Goal: Task Accomplishment & Management: Manage account settings

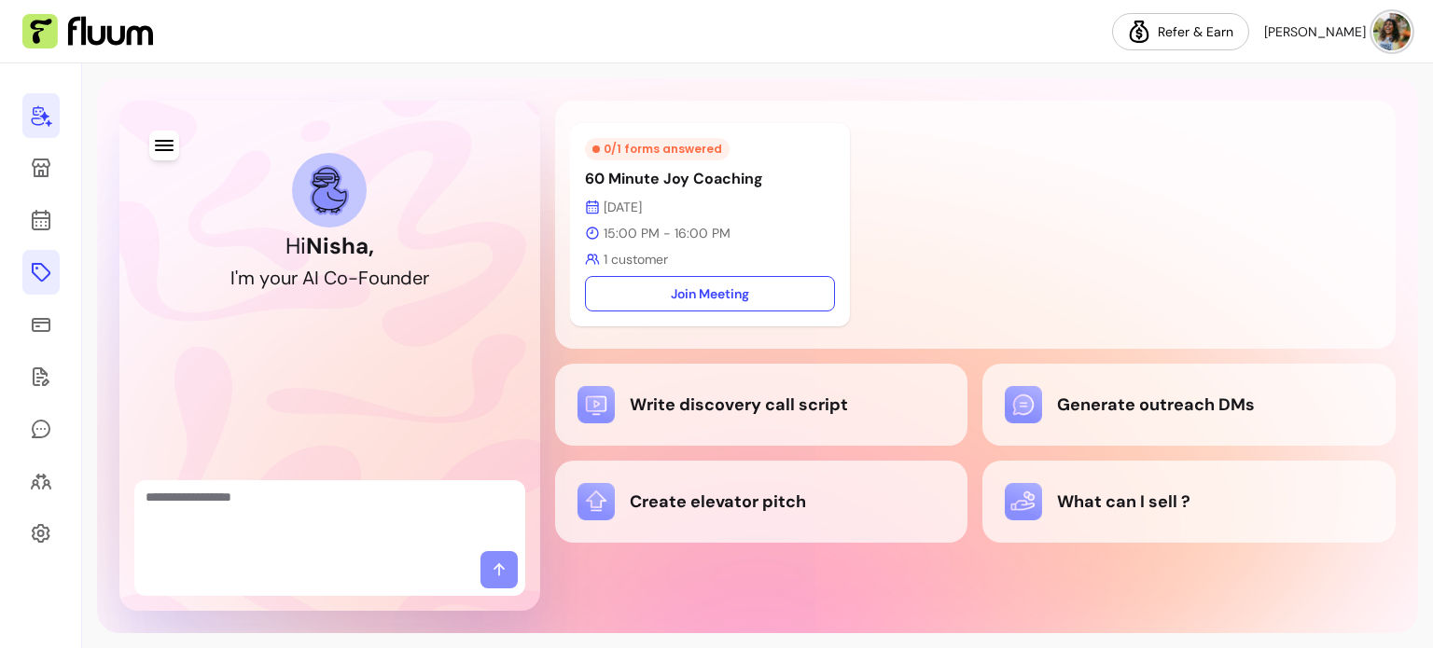
click at [39, 274] on icon at bounding box center [41, 272] width 22 height 22
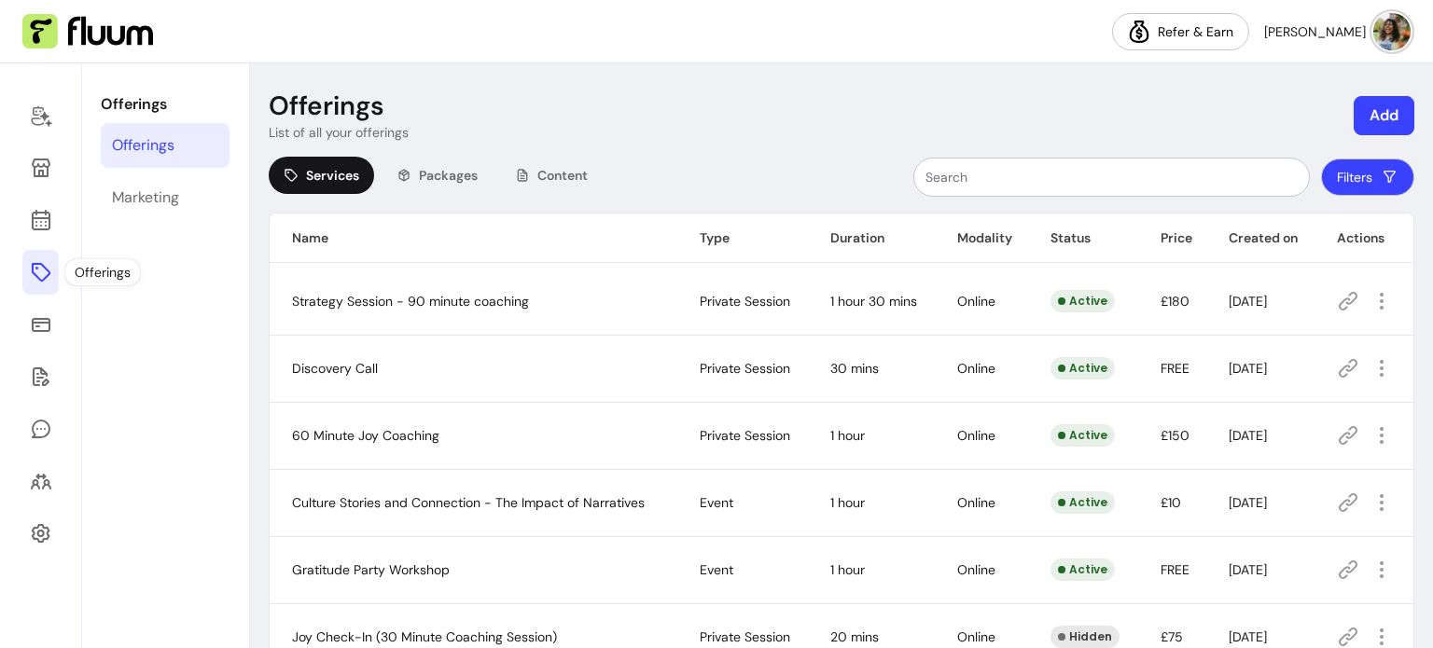
click at [37, 272] on icon at bounding box center [41, 272] width 22 height 22
click at [421, 174] on span "Packages" at bounding box center [448, 175] width 59 height 19
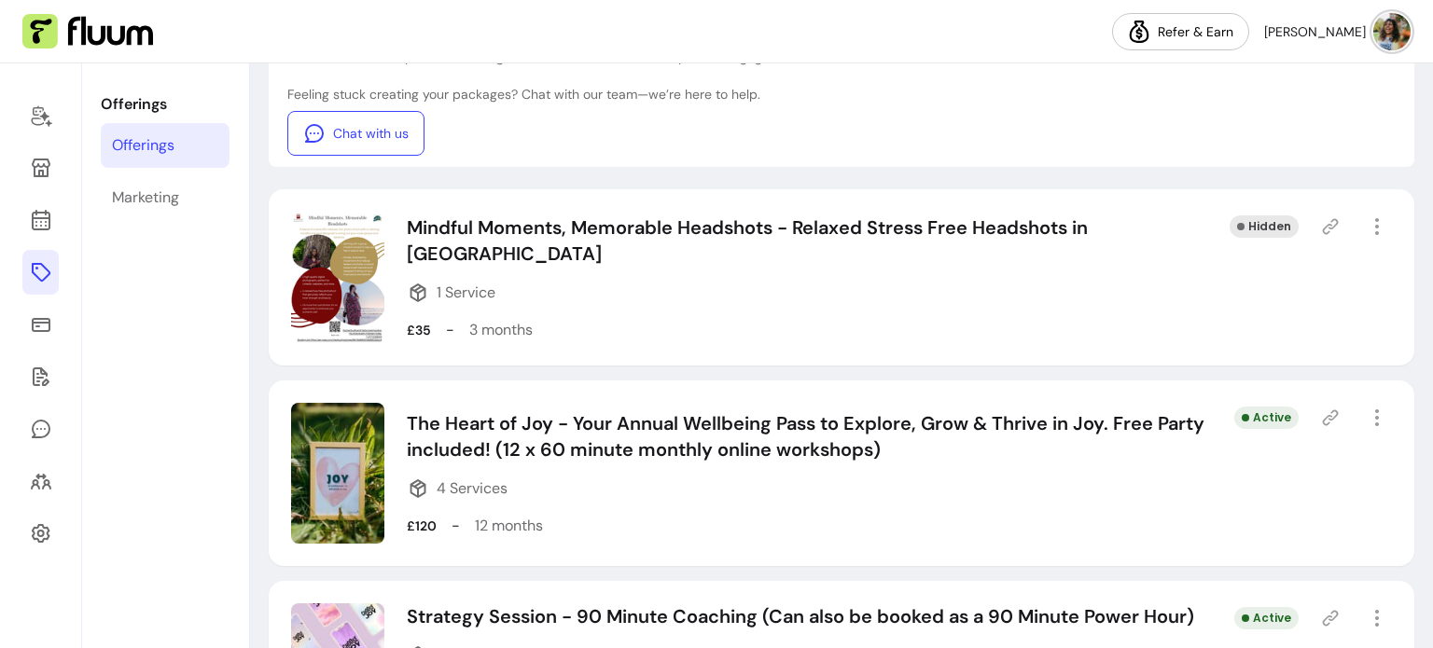
scroll to position [280, 0]
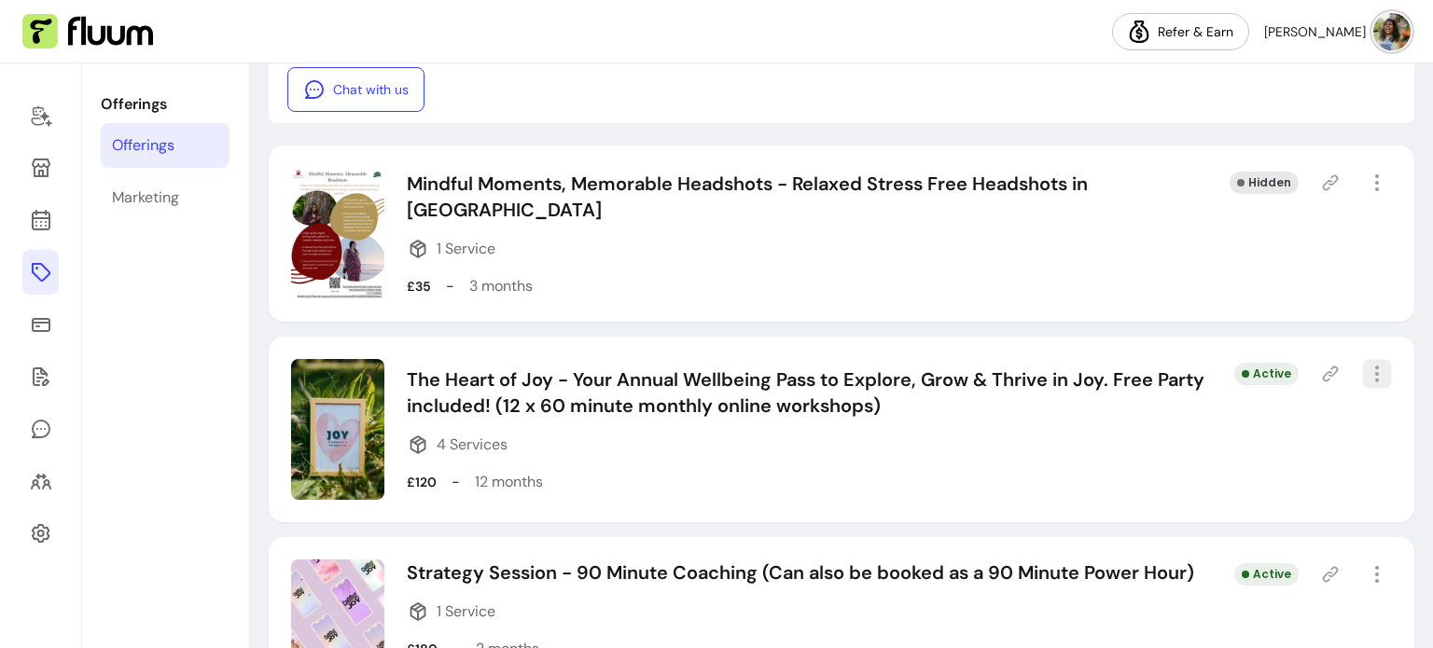
click at [1366, 374] on icon "button" at bounding box center [1376, 374] width 21 height 21
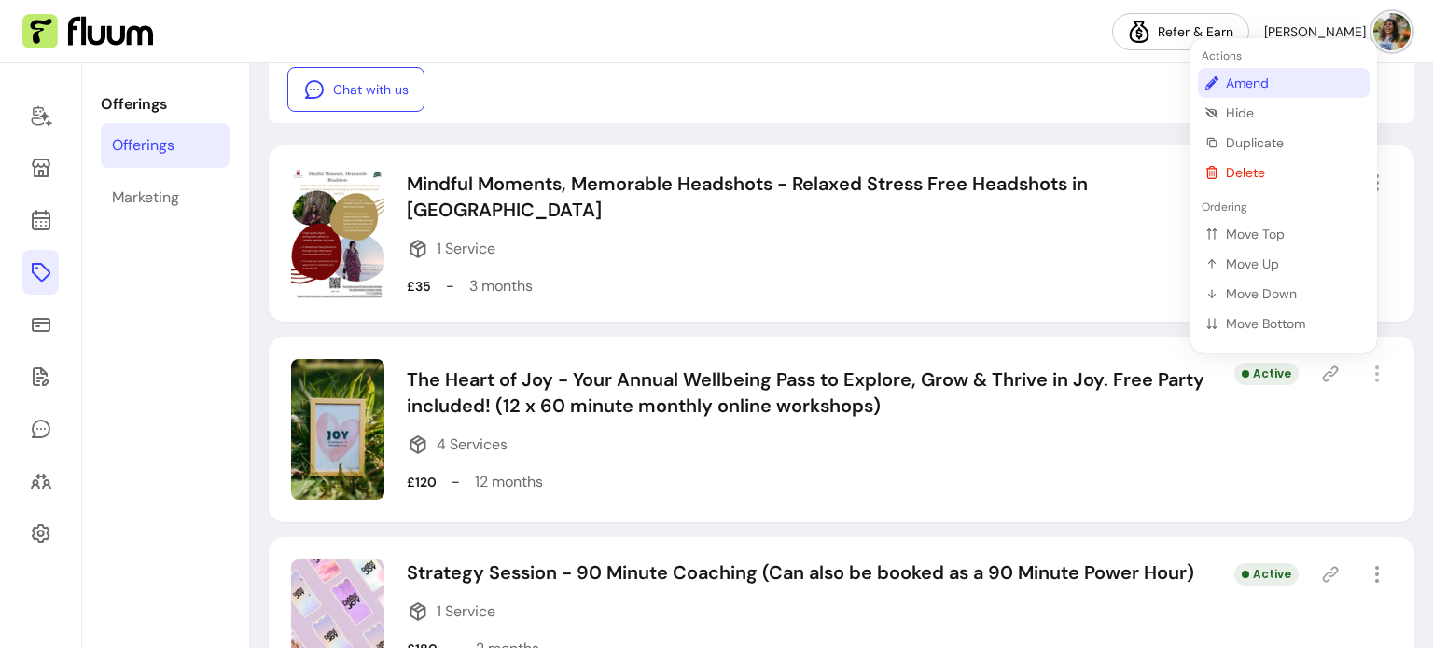
click at [1248, 85] on span "Amend" at bounding box center [1294, 83] width 136 height 19
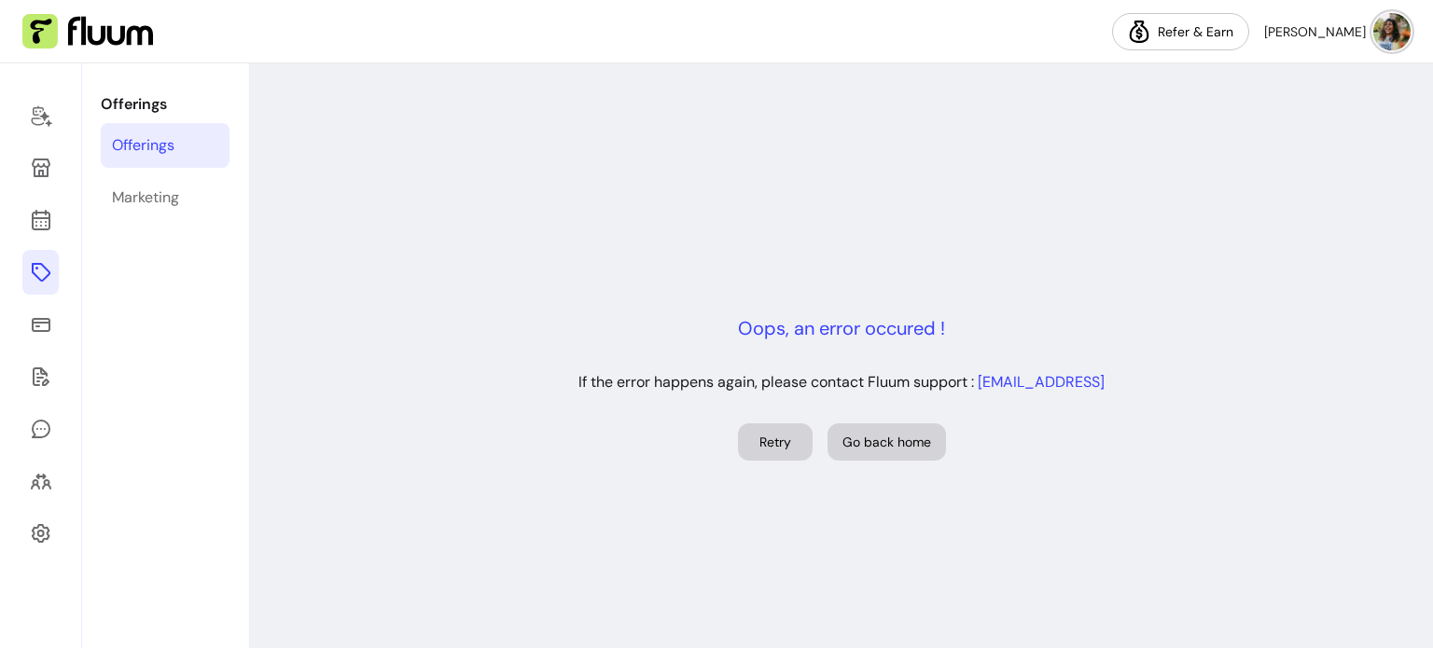
click at [778, 443] on button "Retry" at bounding box center [775, 442] width 75 height 37
click at [749, 451] on button "Retry" at bounding box center [775, 442] width 75 height 37
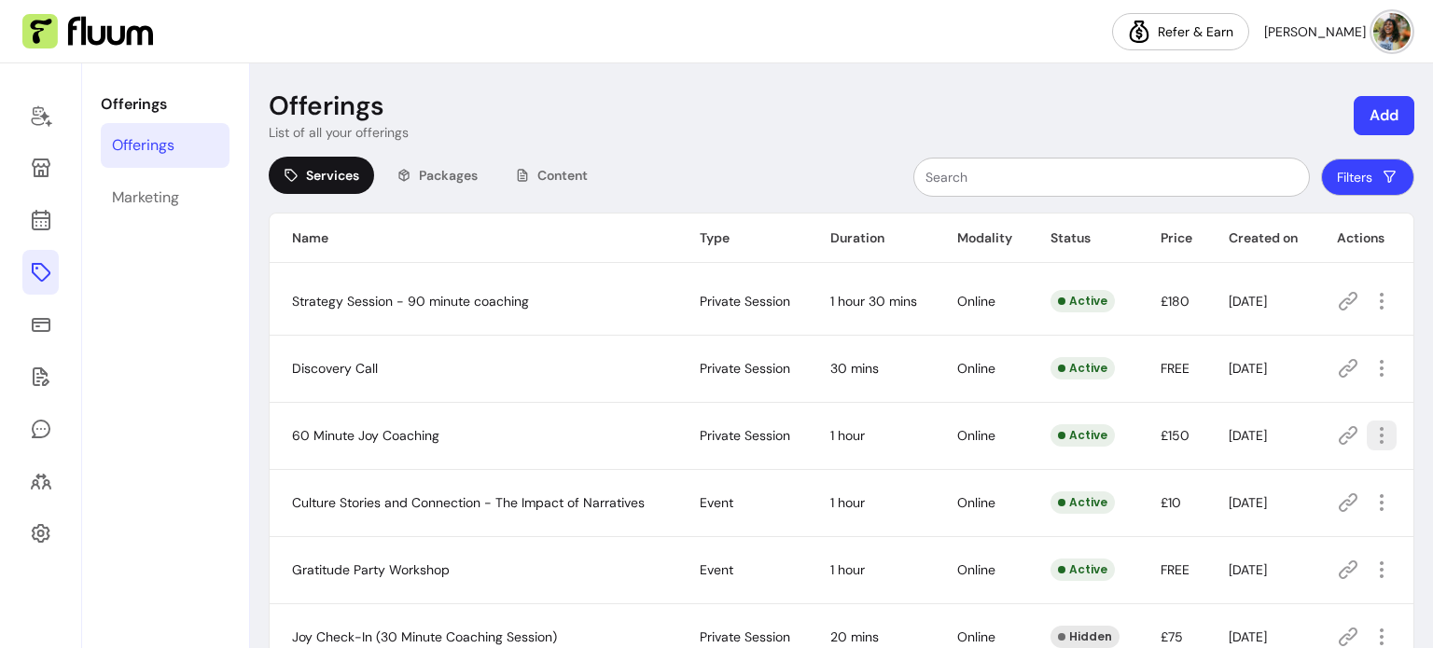
click at [437, 164] on div "Packages" at bounding box center [437, 175] width 111 height 37
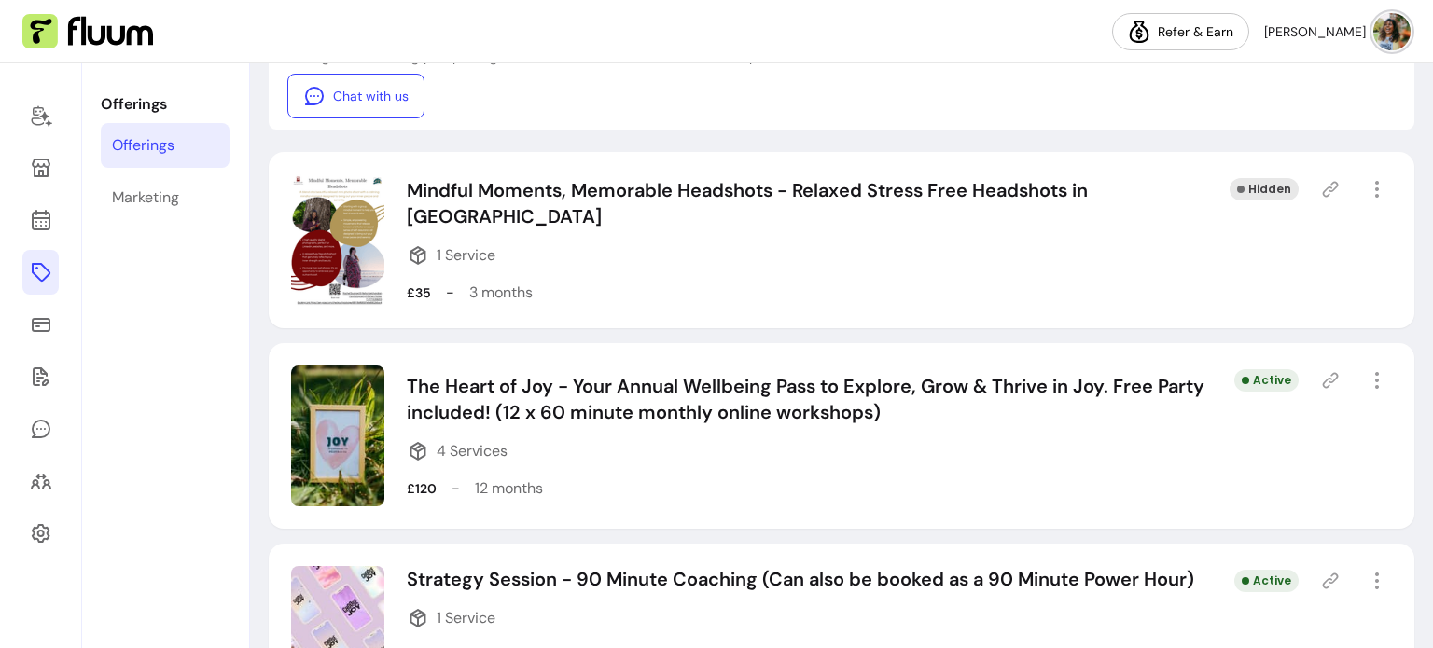
scroll to position [280, 0]
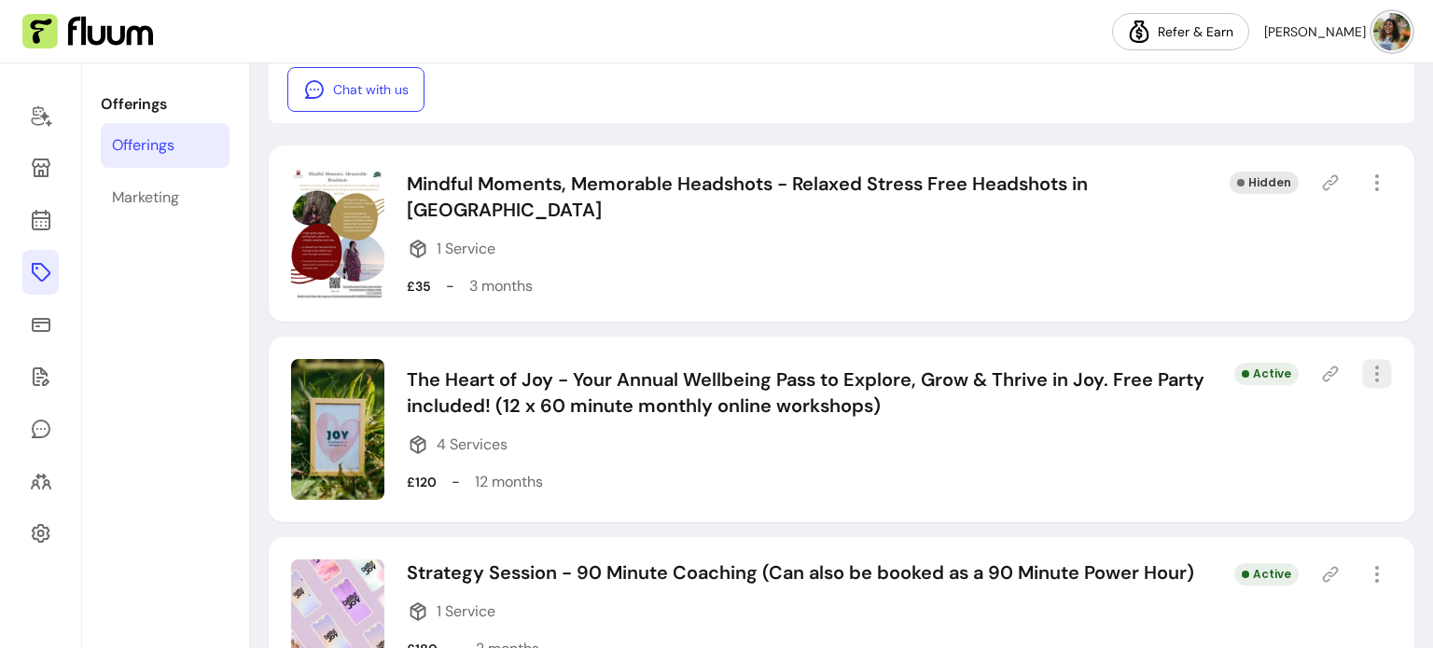
click at [1368, 375] on icon "button" at bounding box center [1376, 374] width 21 height 21
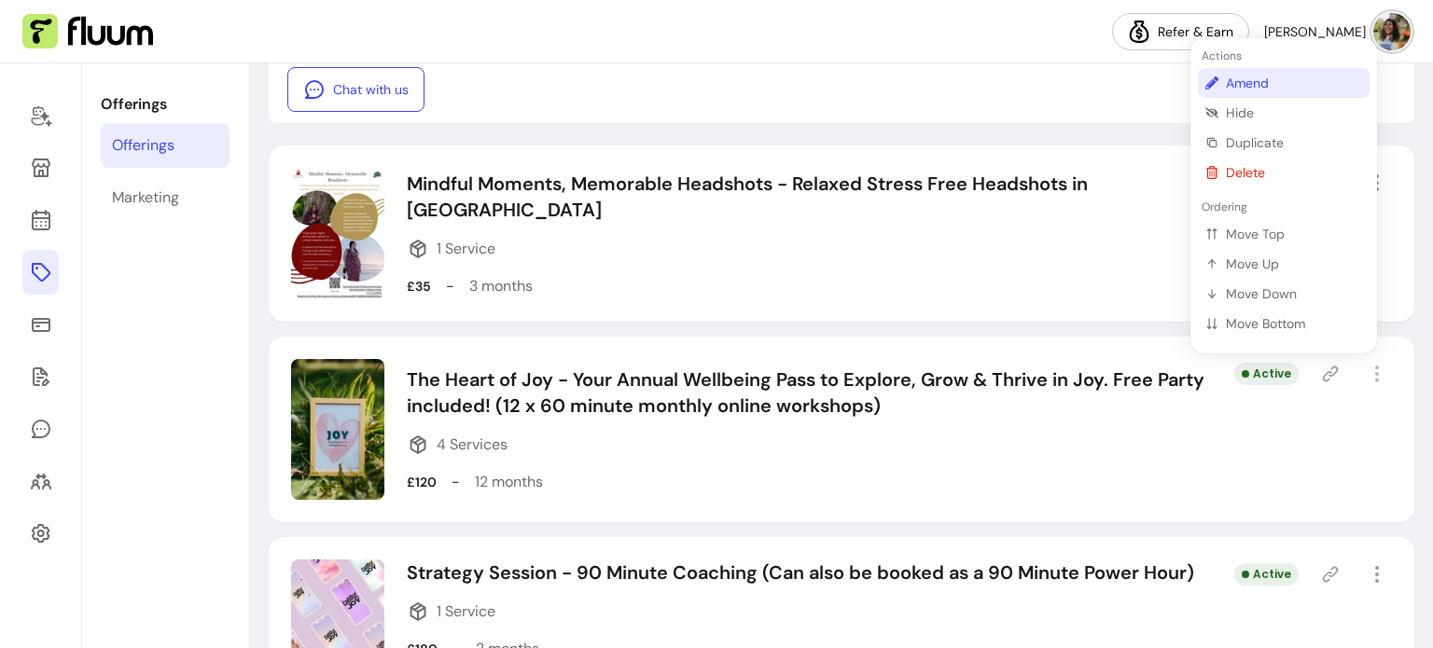
click at [1237, 81] on span "Amend" at bounding box center [1294, 83] width 136 height 19
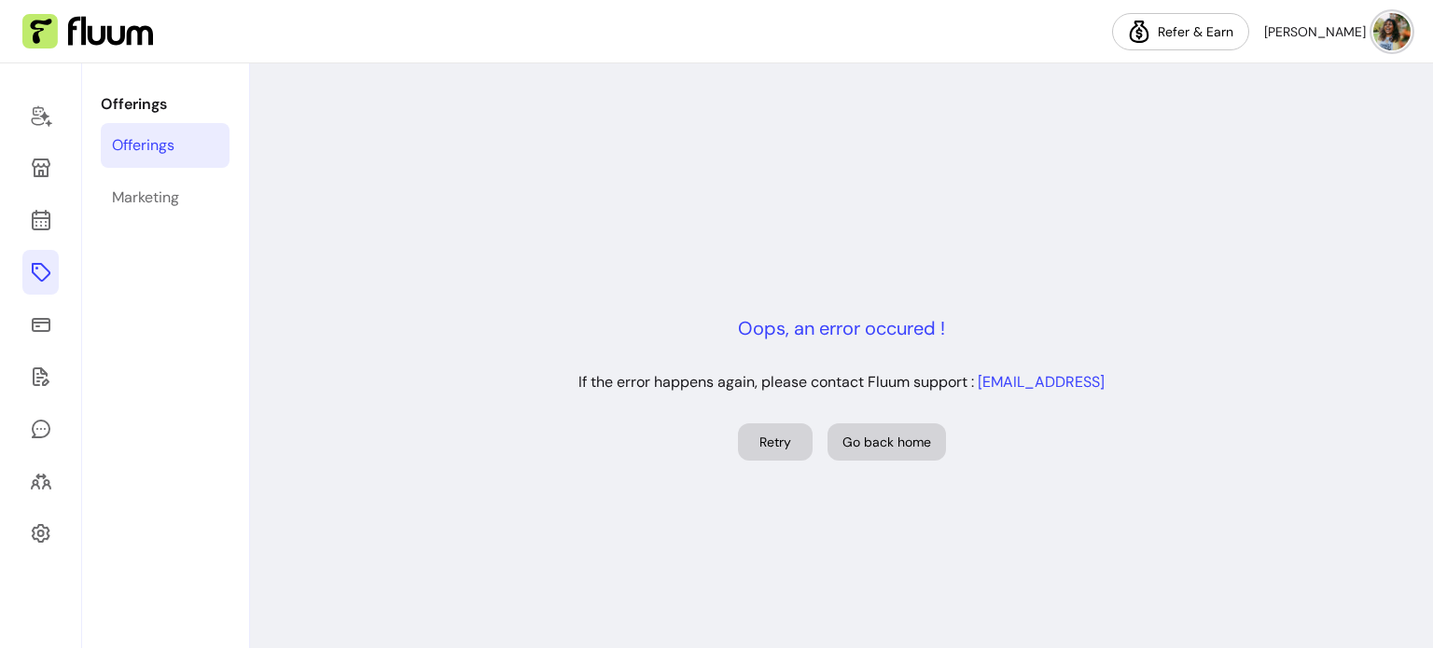
click at [931, 450] on button "Go back home" at bounding box center [887, 442] width 119 height 37
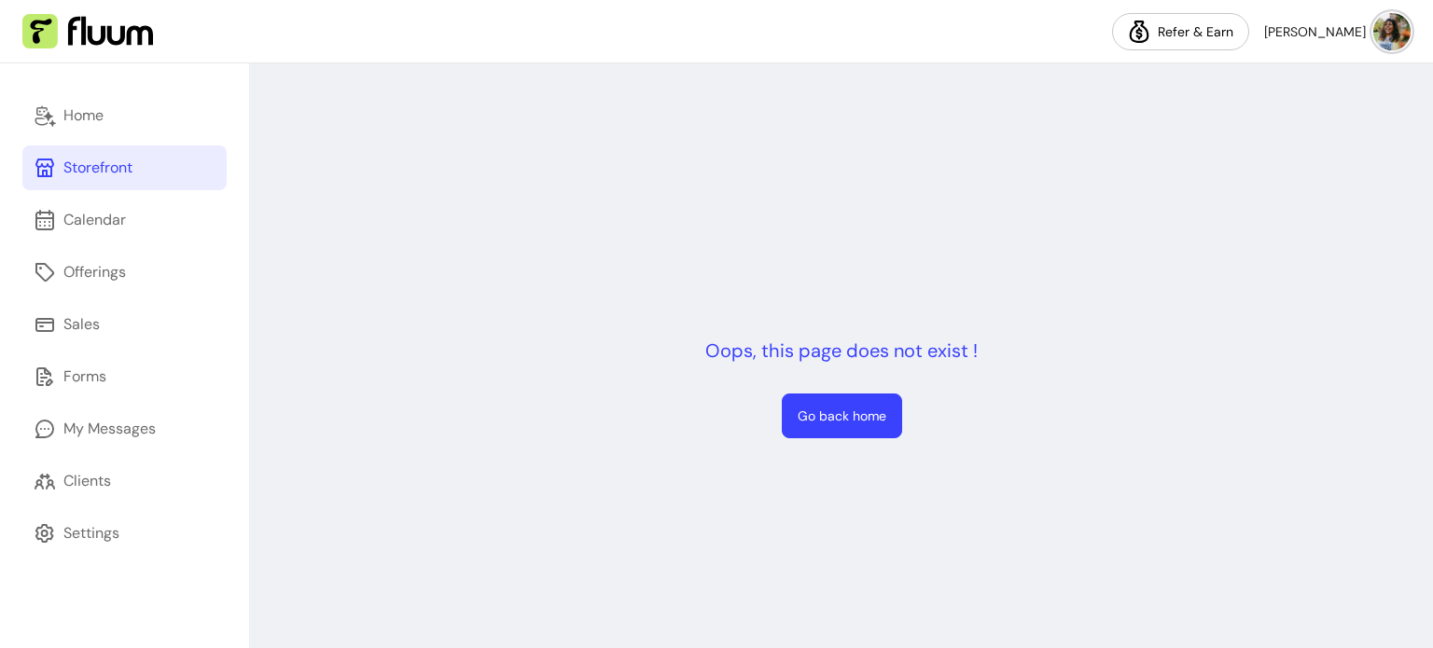
click at [94, 180] on link "Storefront" at bounding box center [124, 168] width 204 height 45
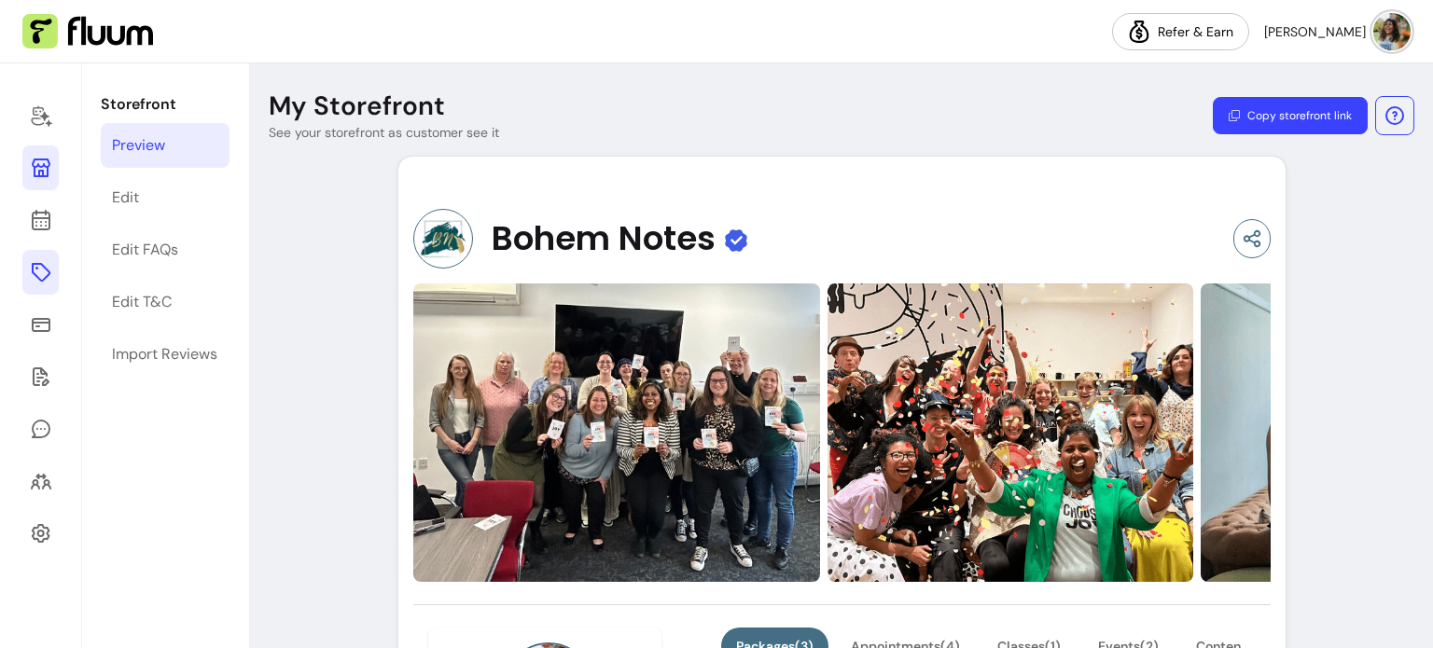
click at [41, 279] on icon at bounding box center [41, 272] width 22 height 22
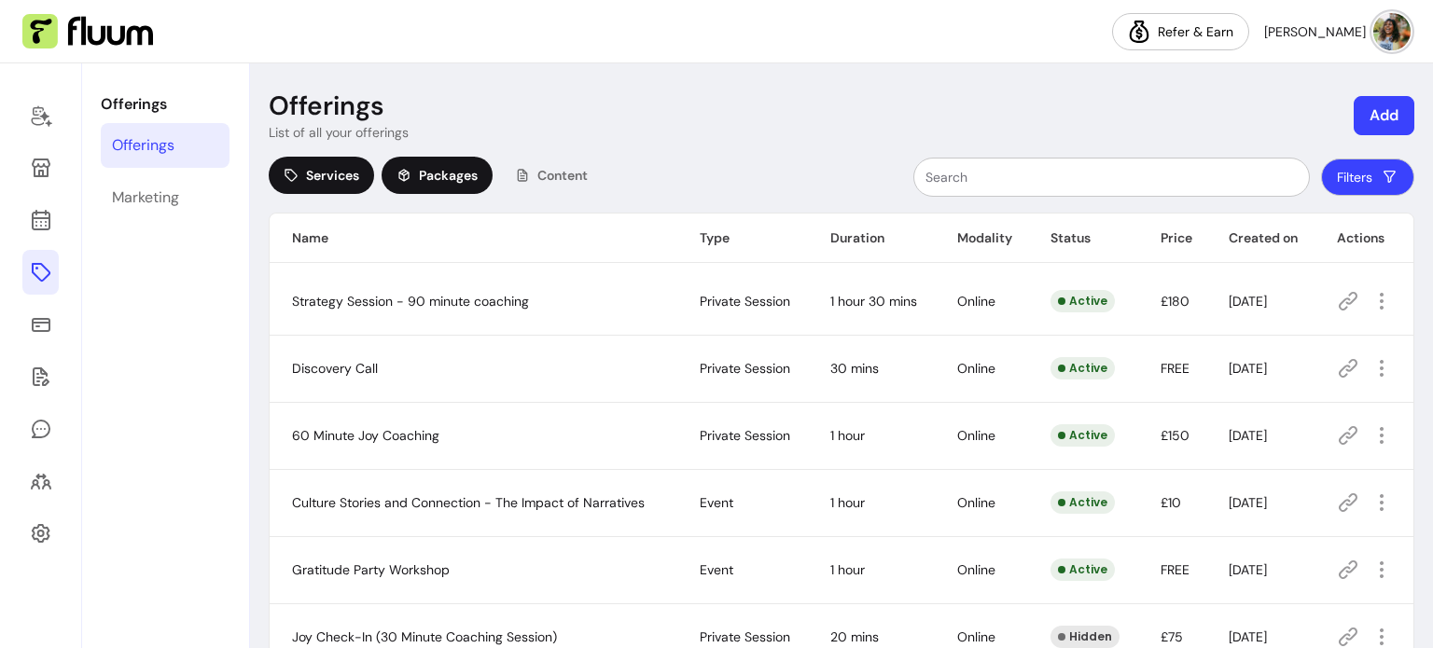
click at [407, 171] on icon at bounding box center [403, 175] width 10 height 12
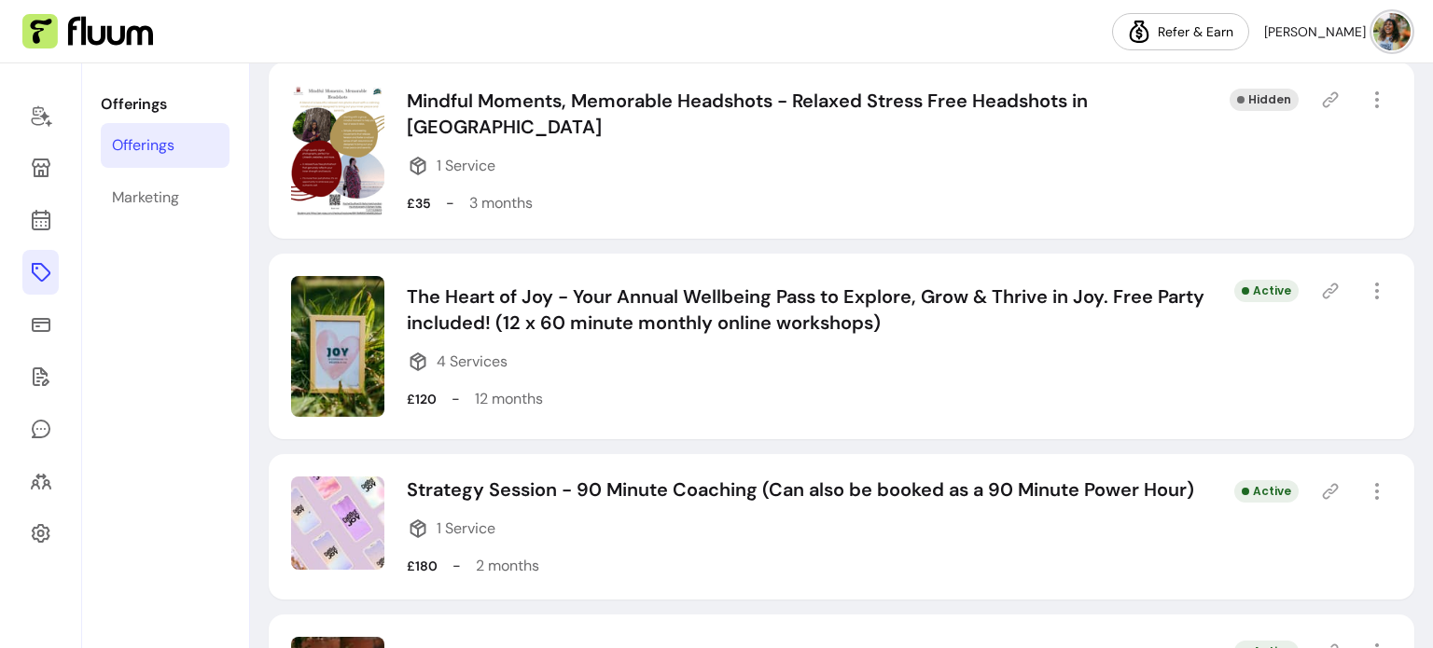
scroll to position [373, 0]
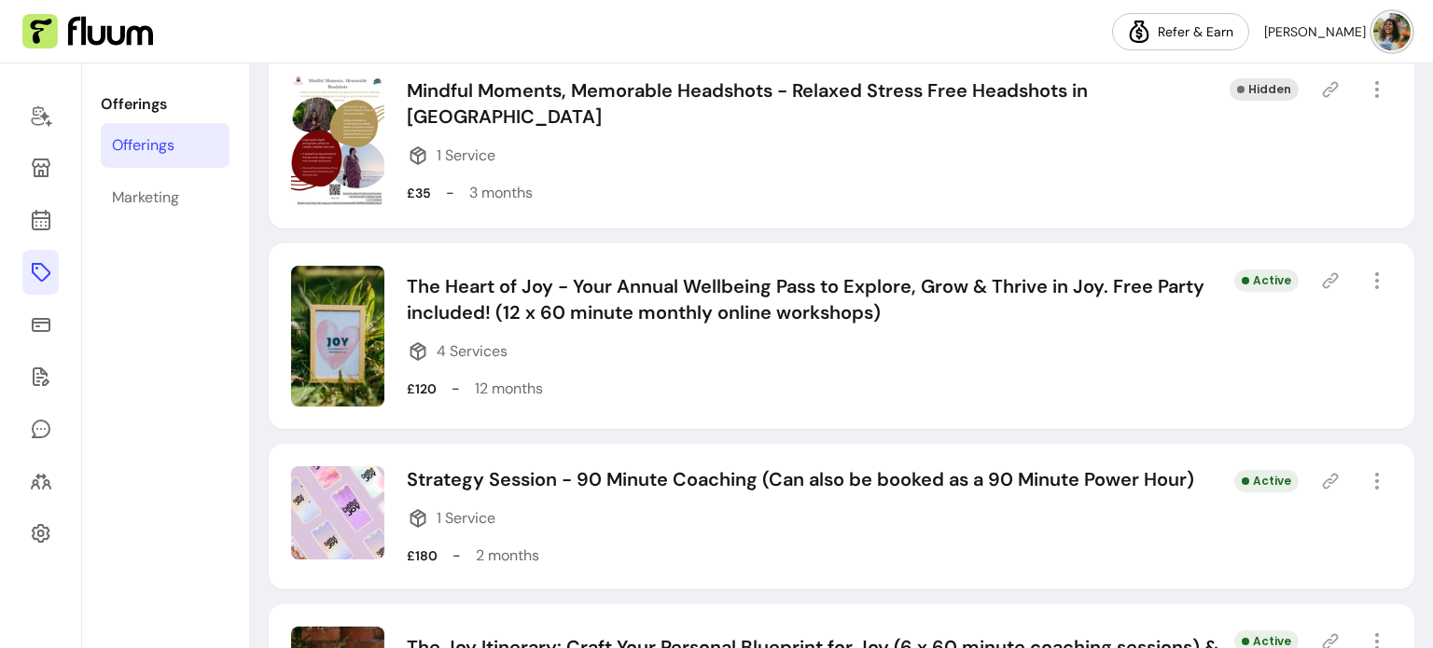
click at [1321, 277] on icon at bounding box center [1330, 281] width 19 height 19
